Goal: Check status: Check status

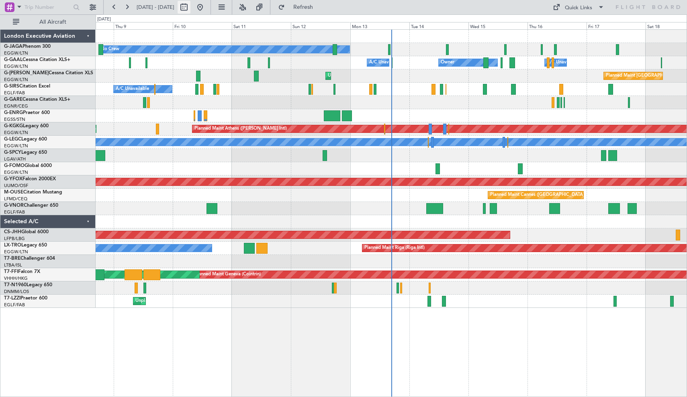
click at [190, 4] on button at bounding box center [184, 7] width 13 height 13
select select "10"
select select "2025"
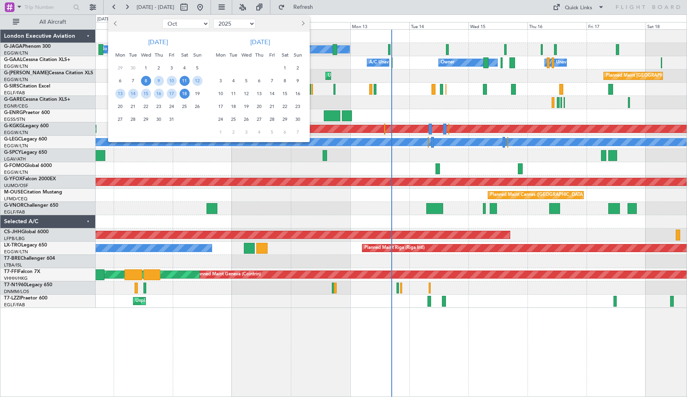
click at [186, 80] on span "11" at bounding box center [185, 81] width 10 height 10
click at [186, 102] on span "25" at bounding box center [185, 107] width 10 height 10
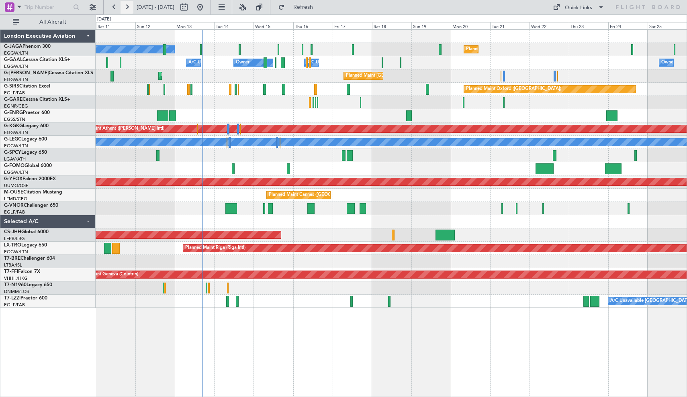
click at [127, 6] on button at bounding box center [126, 7] width 13 height 13
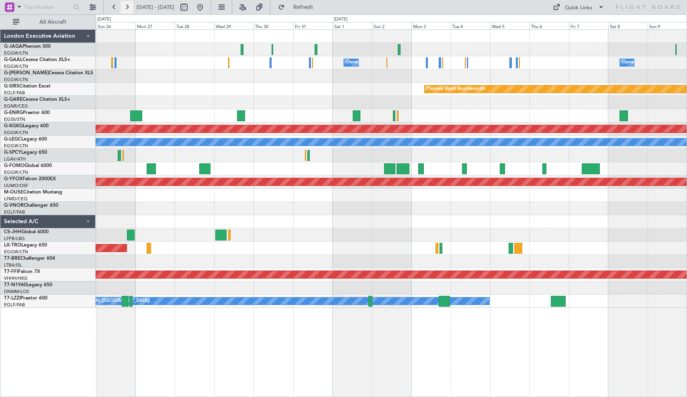
click at [127, 6] on button at bounding box center [126, 7] width 13 height 13
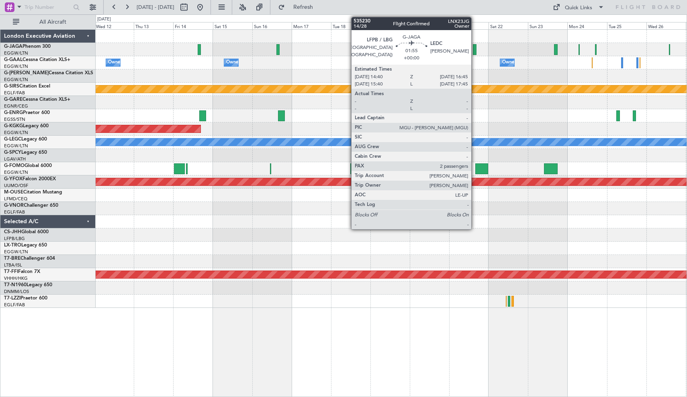
click at [475, 49] on div at bounding box center [475, 49] width 4 height 11
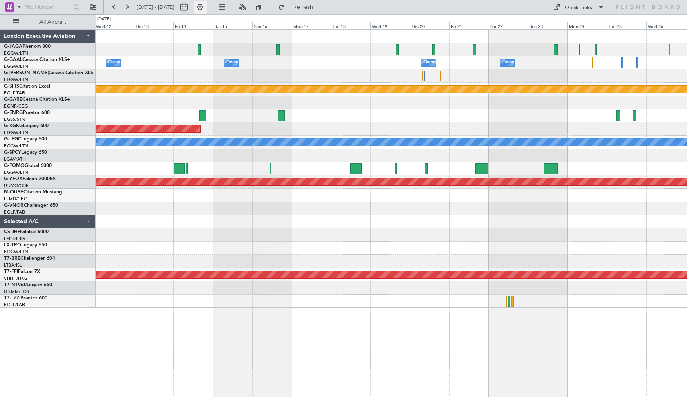
click at [206, 8] on button at bounding box center [200, 7] width 13 height 13
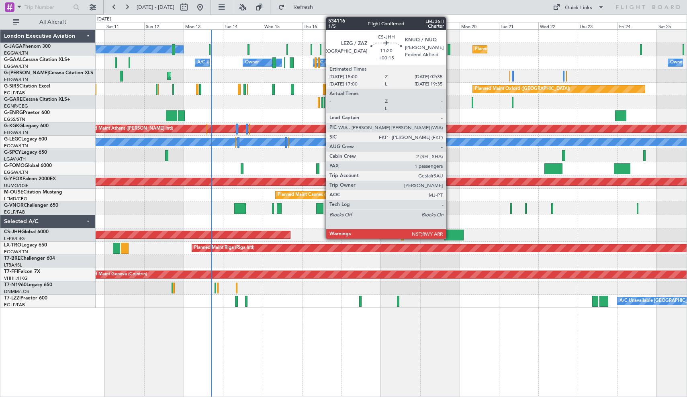
click at [449, 232] on div at bounding box center [453, 235] width 19 height 11
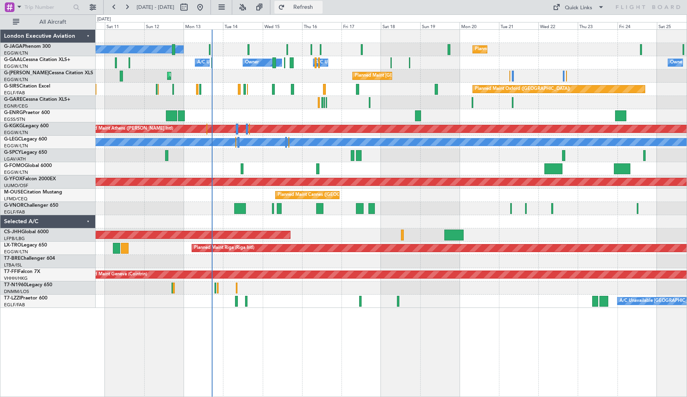
click at [320, 8] on span "Refresh" at bounding box center [303, 7] width 34 height 6
